Goal: Task Accomplishment & Management: Manage account settings

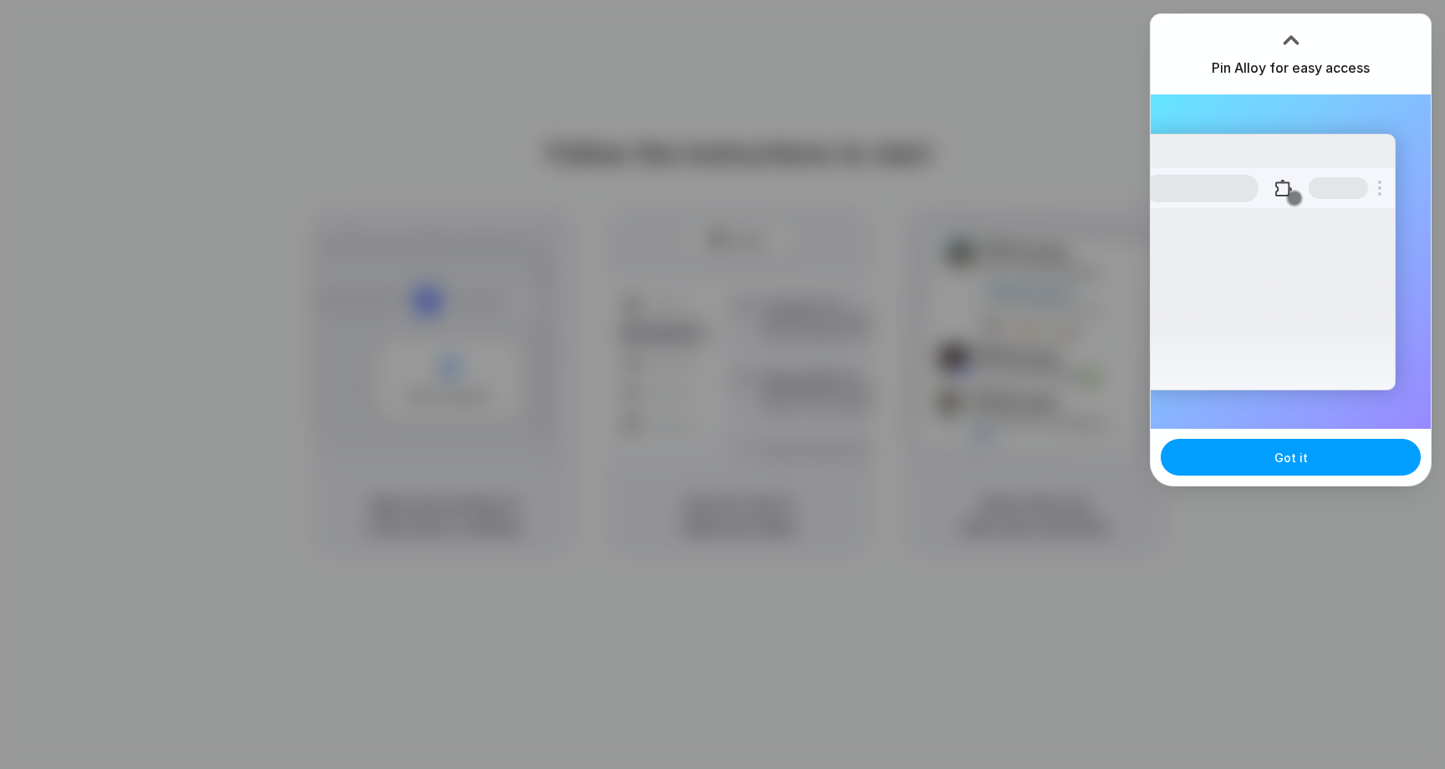
click at [1288, 470] on button "Got it" at bounding box center [1290, 457] width 260 height 37
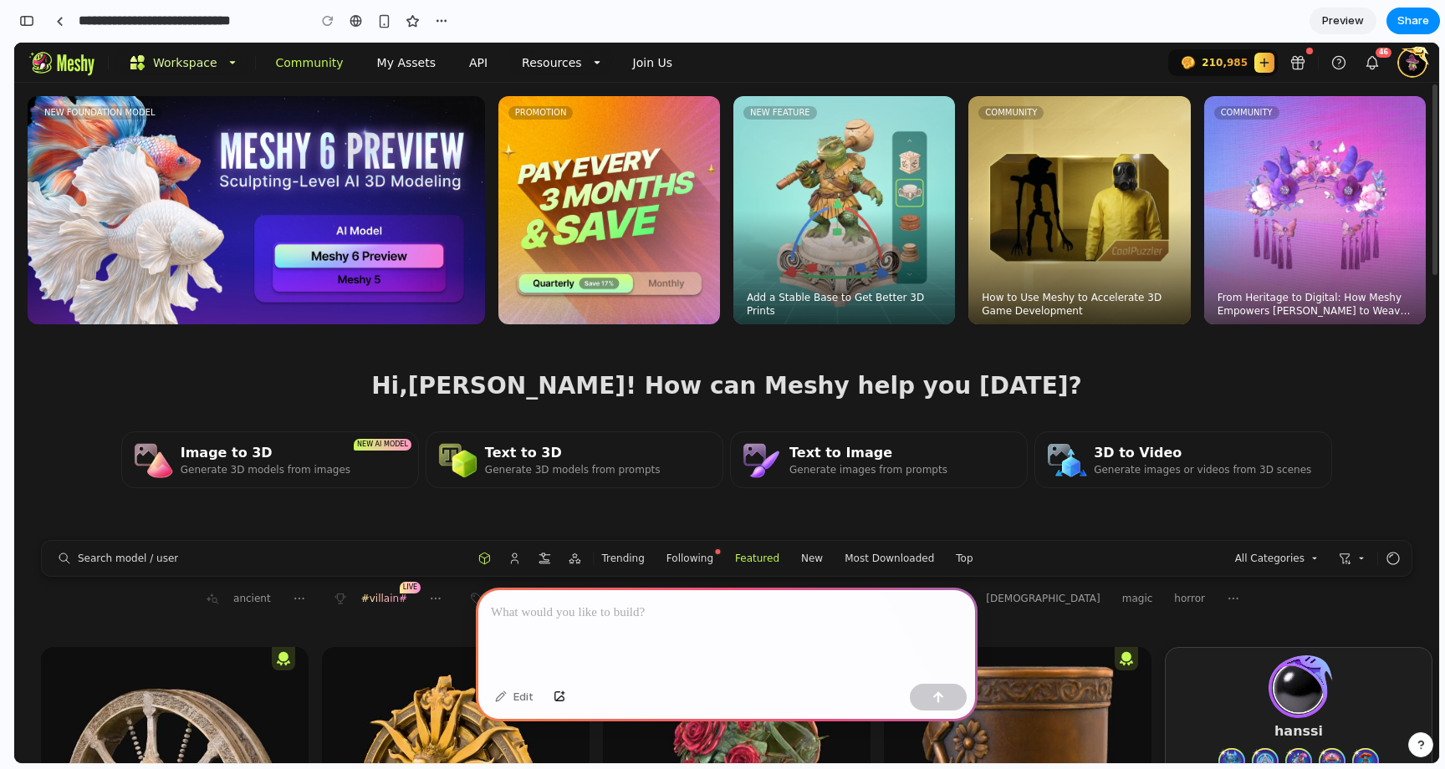
click at [580, 603] on p at bounding box center [727, 613] width 472 height 20
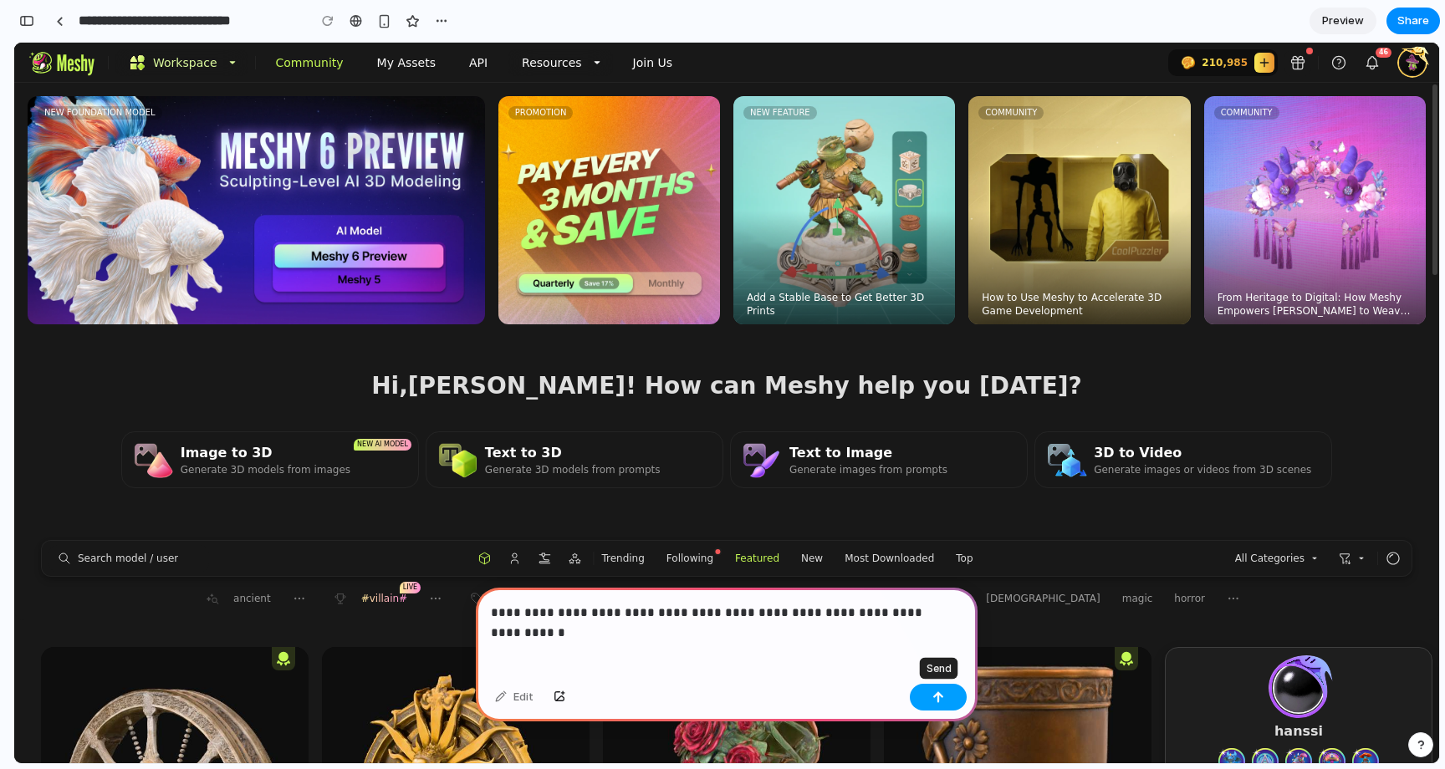
click at [945, 702] on button "button" at bounding box center [938, 697] width 57 height 27
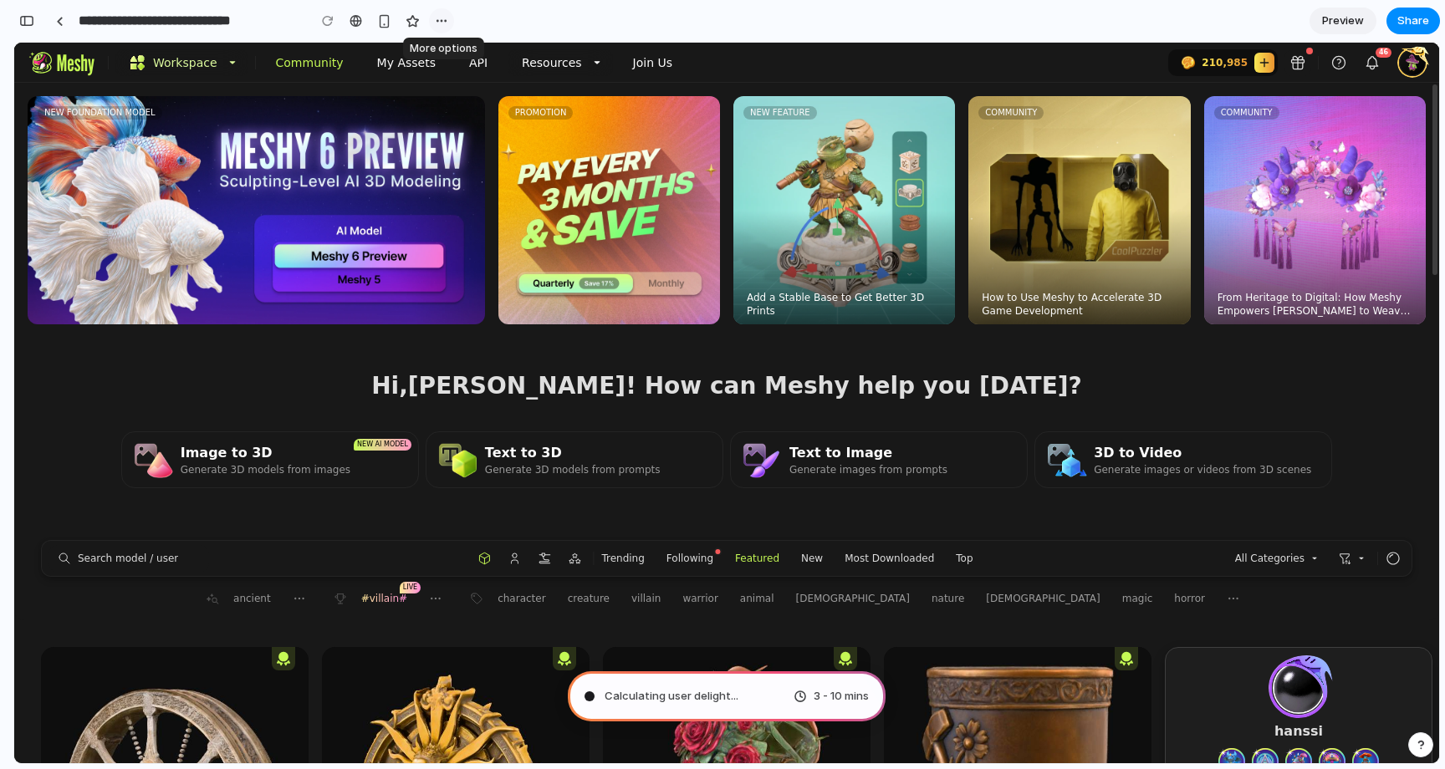
click at [446, 18] on div "button" at bounding box center [441, 20] width 13 height 13
click at [480, 16] on div "Duplicate Delete" at bounding box center [722, 384] width 1445 height 769
click at [732, 699] on span "Consulting the digital oracle" at bounding box center [679, 696] width 150 height 17
click at [23, 20] on div "button" at bounding box center [26, 21] width 15 height 12
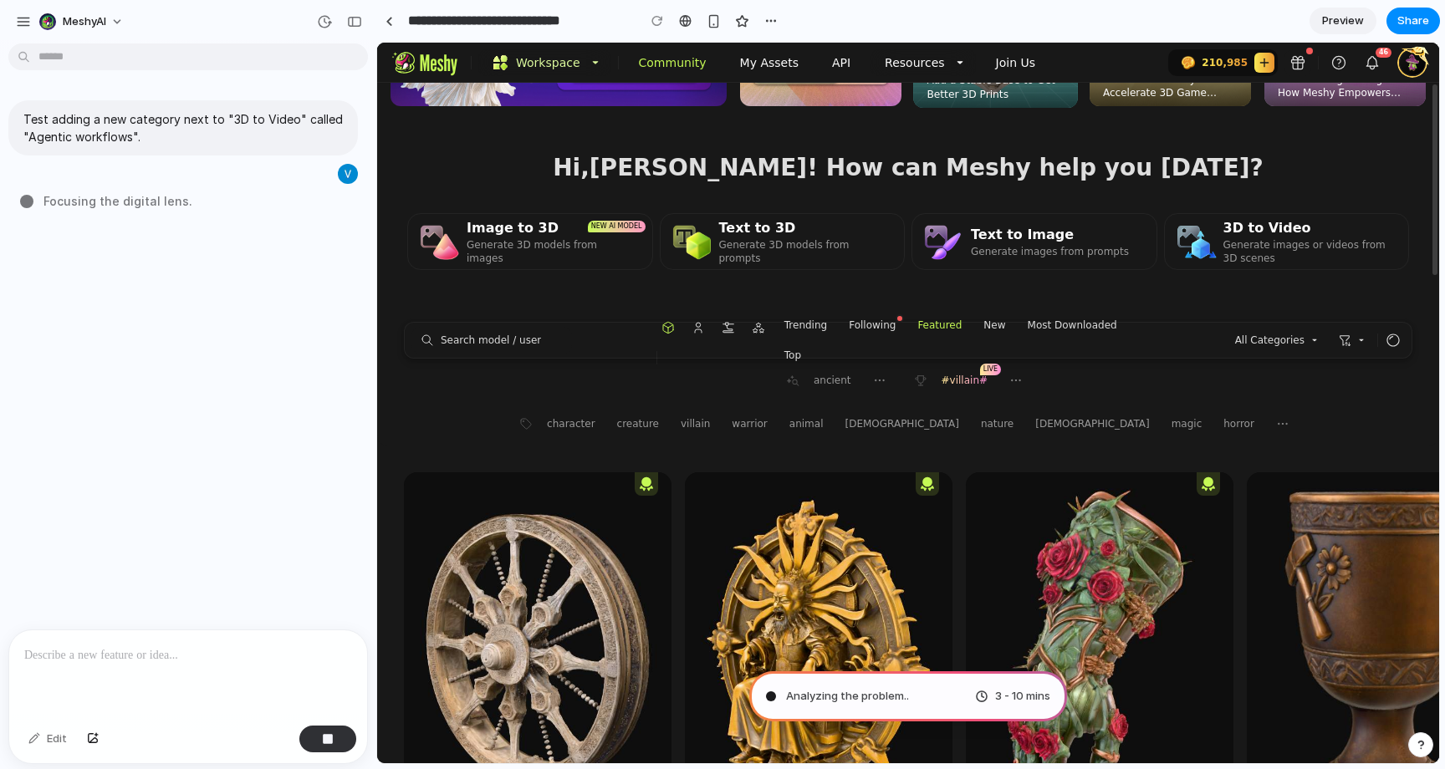
scroll to position [176, 0]
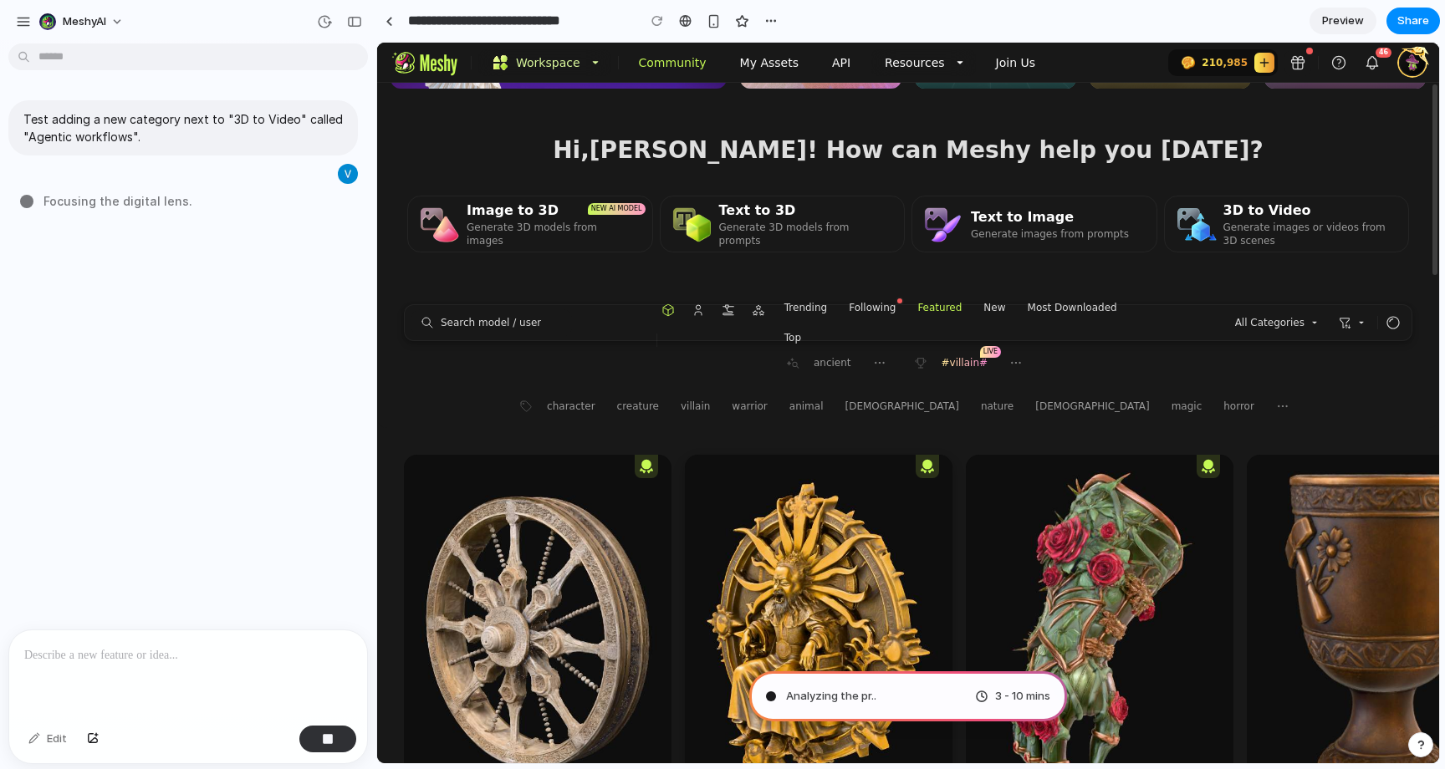
click at [854, 489] on img at bounding box center [819, 633] width 268 height 357
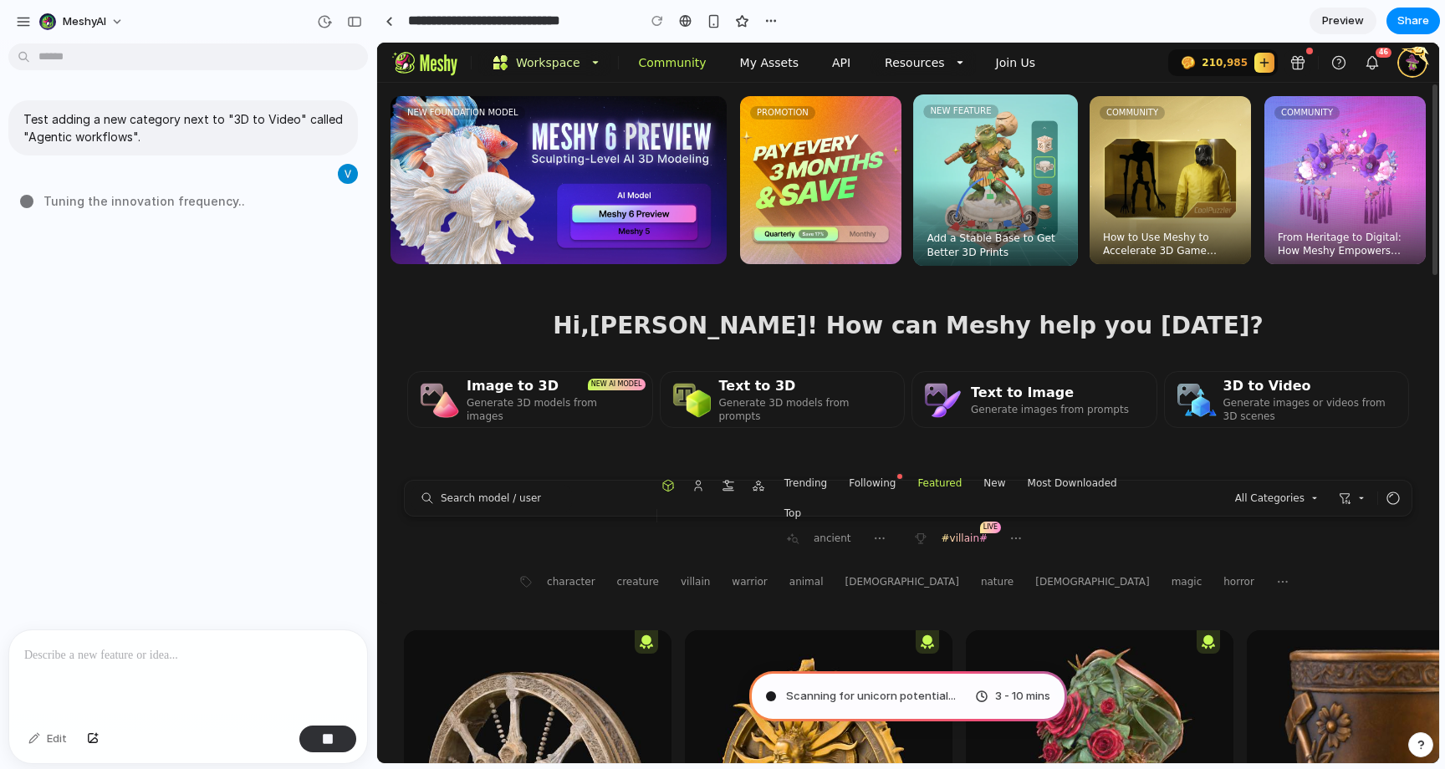
click at [1014, 140] on link "NEW FEATURE Add a Stable Base to Get Better 3D Prints" at bounding box center [995, 179] width 165 height 171
type input "**********"
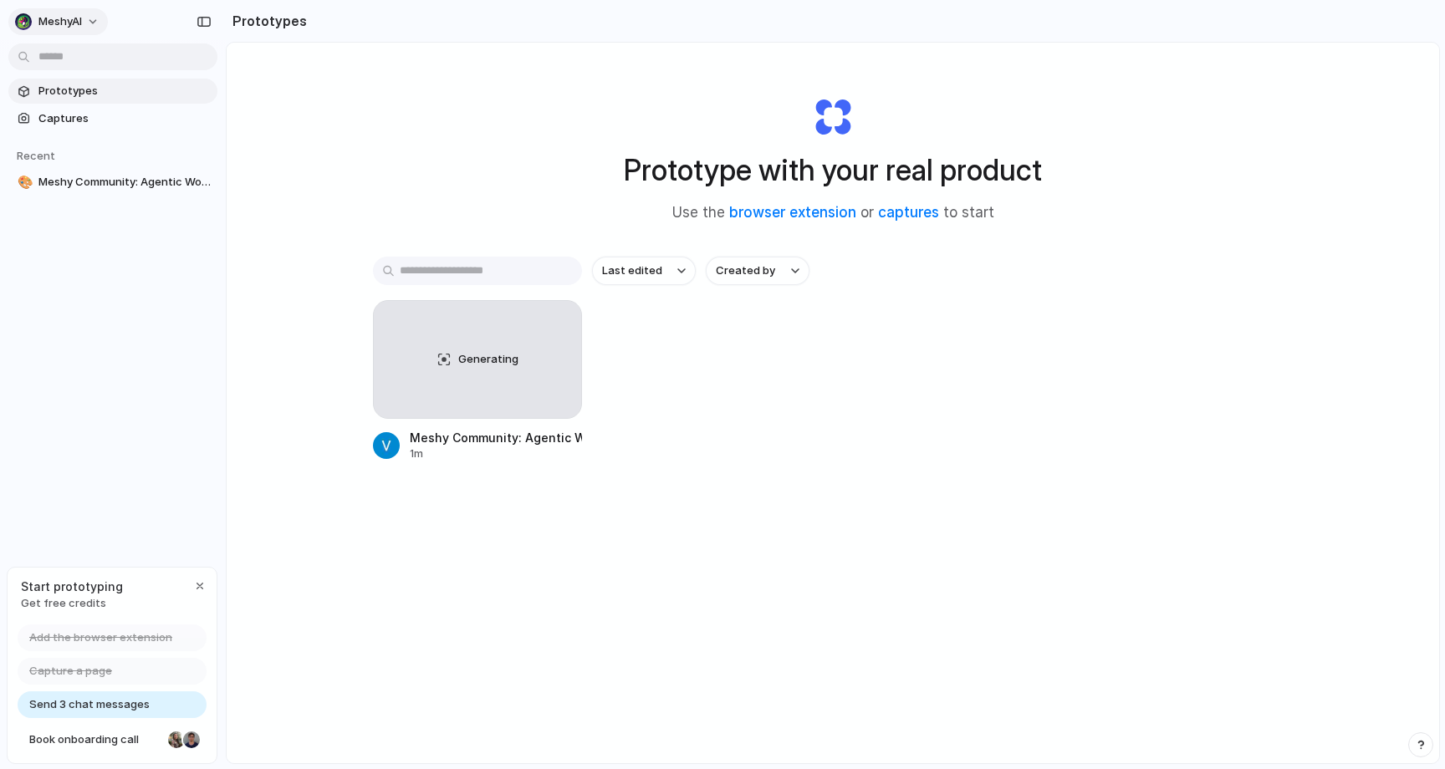
click at [96, 22] on button "MeshyAI" at bounding box center [57, 21] width 99 height 27
click at [85, 26] on div "Settings Invite members Change theme Sign out" at bounding box center [722, 384] width 1445 height 769
click at [89, 20] on button "MeshyAI" at bounding box center [57, 21] width 99 height 27
click at [74, 51] on span "Settings" at bounding box center [61, 59] width 46 height 17
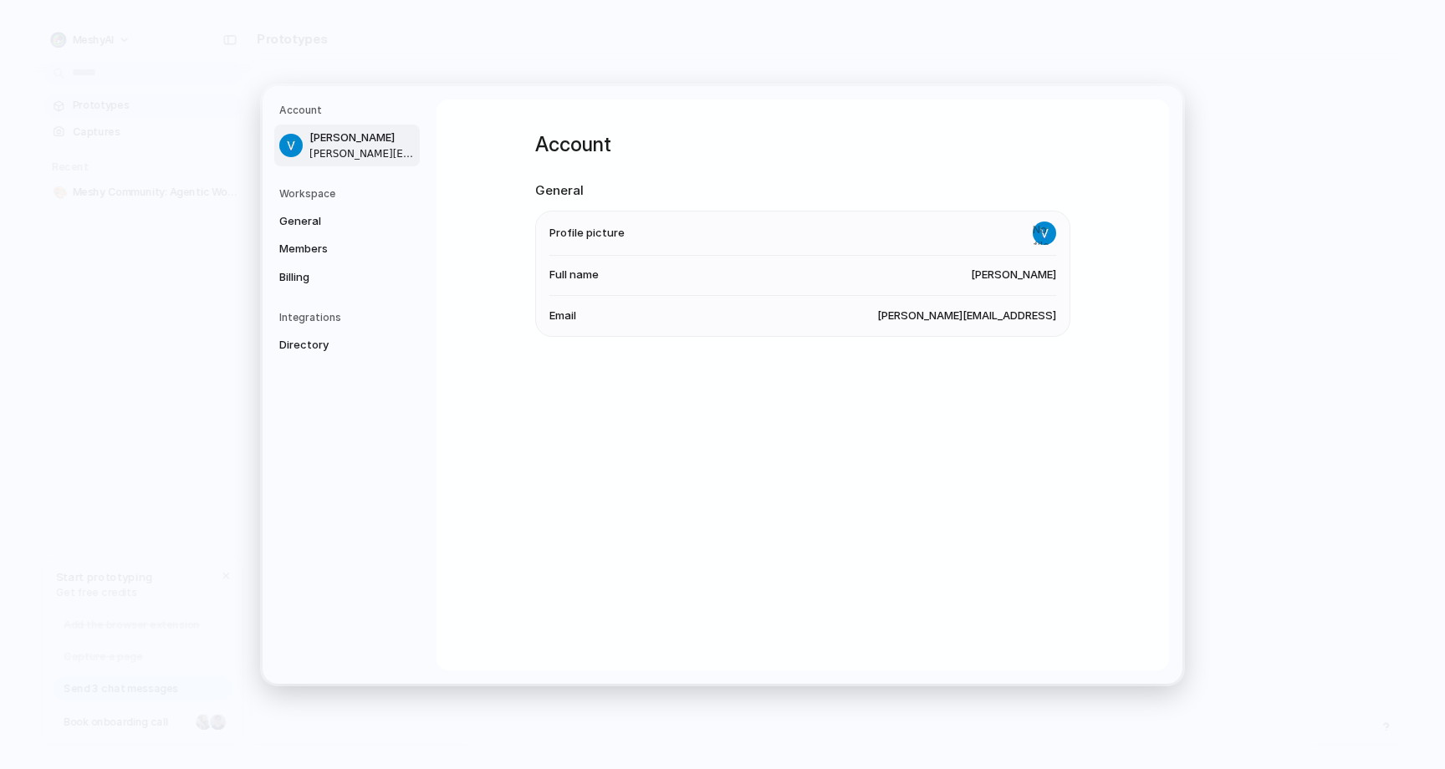
click at [315, 186] on h5 "Workspace" at bounding box center [349, 193] width 140 height 15
click at [298, 280] on span "Billing" at bounding box center [332, 276] width 107 height 17
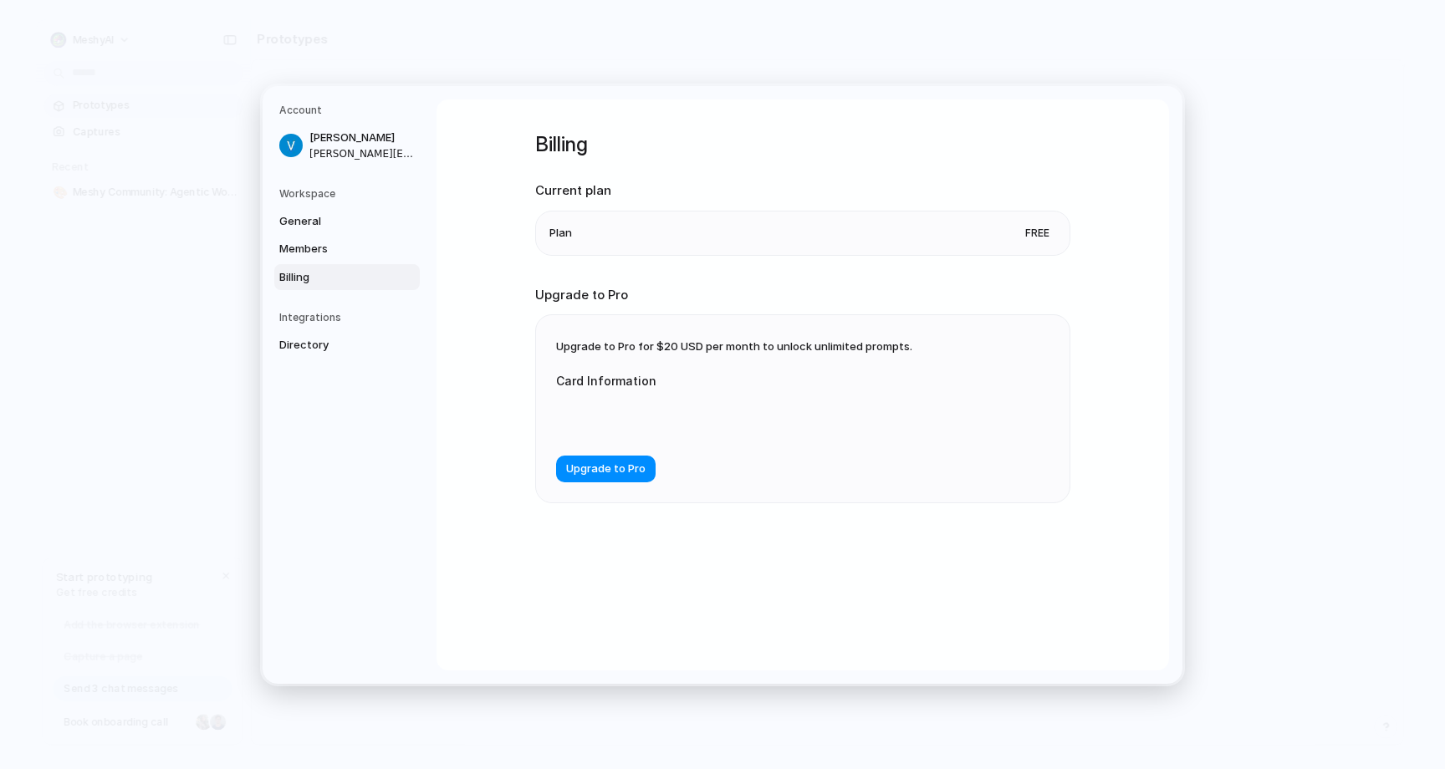
click at [742, 234] on li "Plan Free" at bounding box center [802, 232] width 507 height 43
click at [309, 255] on span "Members" at bounding box center [332, 249] width 107 height 17
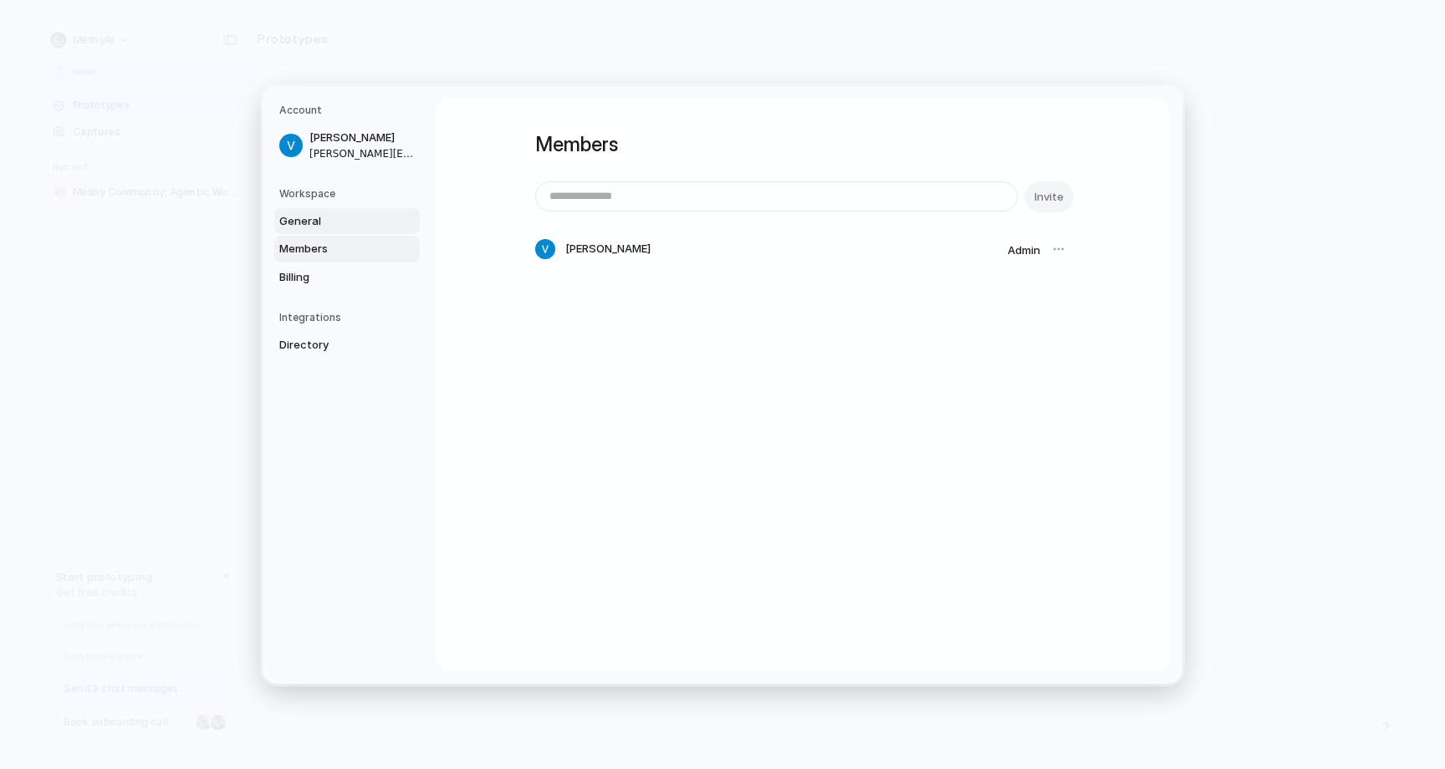
click at [308, 219] on span "General" at bounding box center [332, 220] width 107 height 17
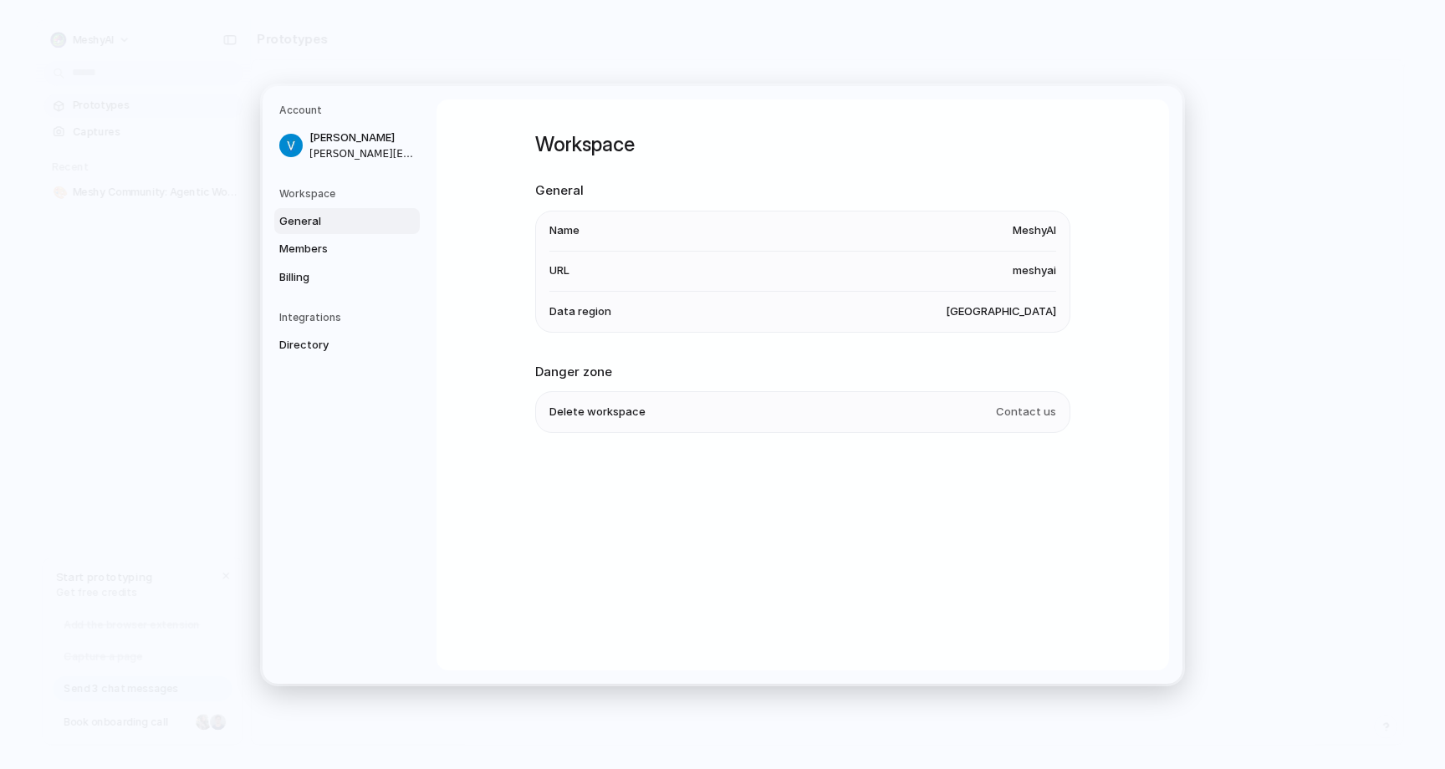
click at [315, 192] on h5 "Workspace" at bounding box center [349, 193] width 140 height 15
